Goal: Transaction & Acquisition: Purchase product/service

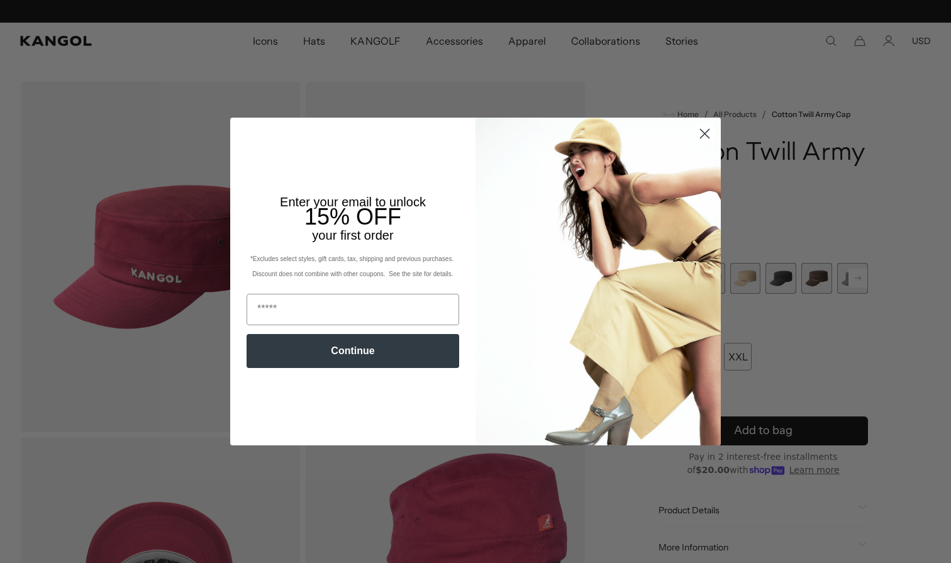
scroll to position [0, 259]
